Goal: Task Accomplishment & Management: Manage account settings

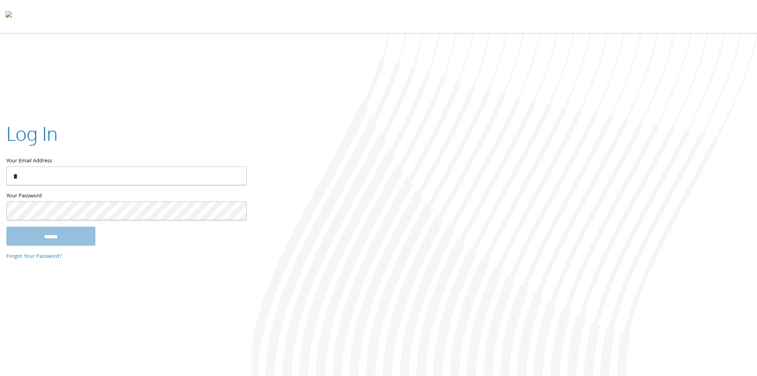
type input "**********"
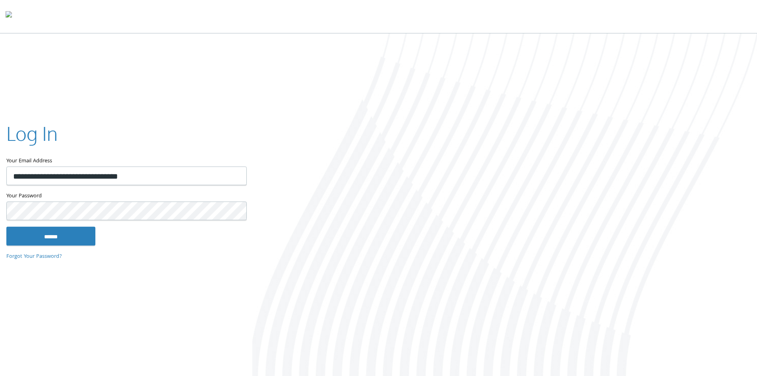
click at [6, 226] on input "******" at bounding box center [50, 235] width 89 height 19
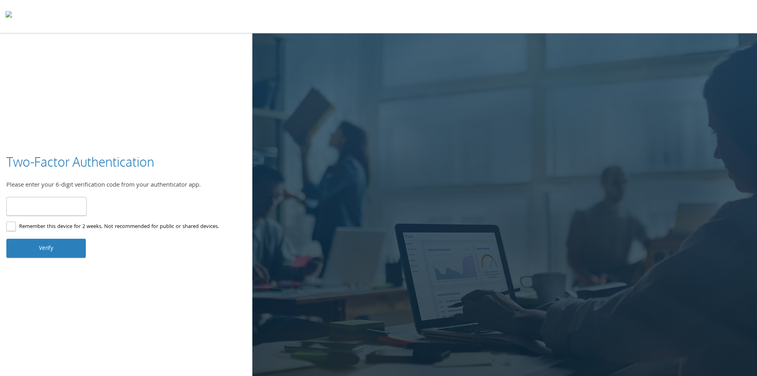
type input "******"
